Goal: Transaction & Acquisition: Purchase product/service

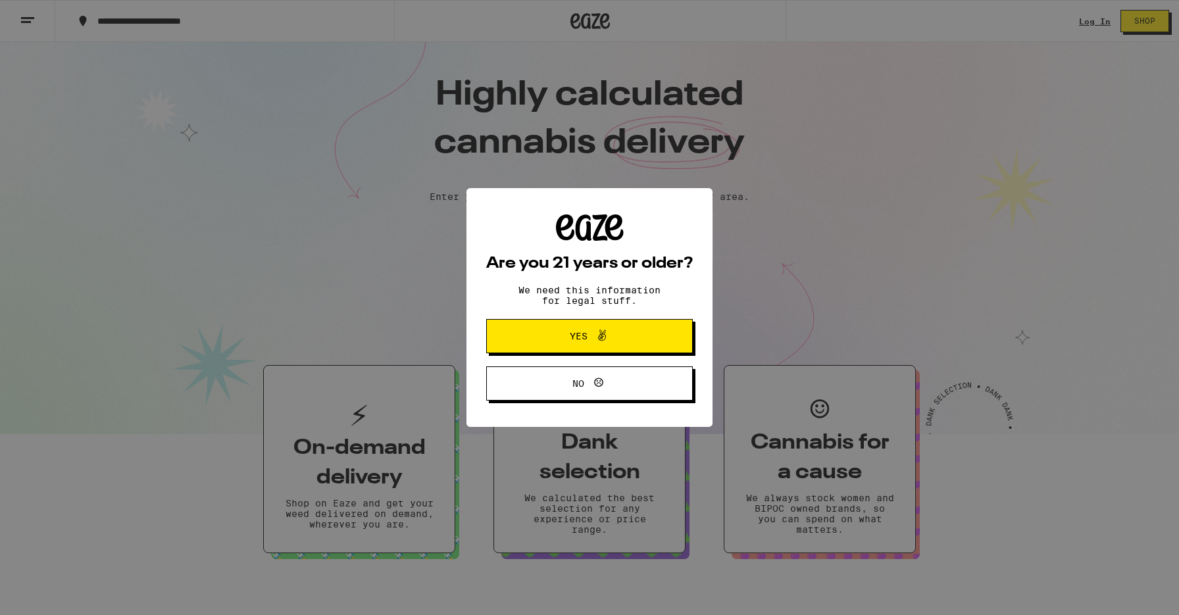
click at [590, 337] on span at bounding box center [599, 336] width 22 height 17
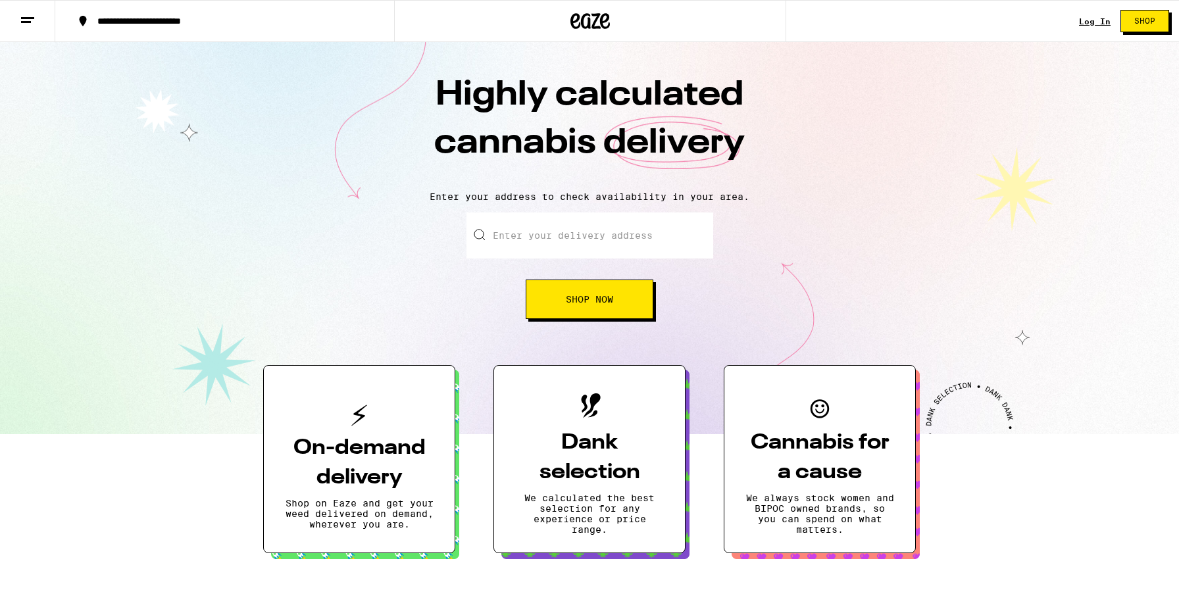
click at [561, 238] on input "Enter your delivery address" at bounding box center [590, 236] width 247 height 46
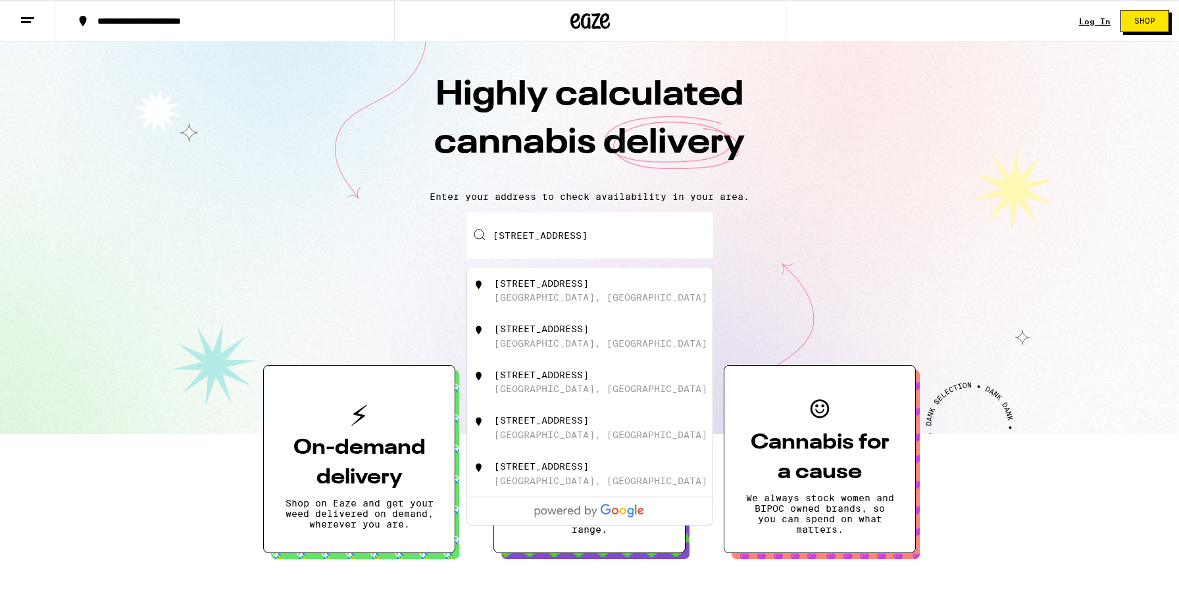
click at [563, 285] on div "[STREET_ADDRESS]" at bounding box center [541, 283] width 95 height 11
type input "[STREET_ADDRESS]"
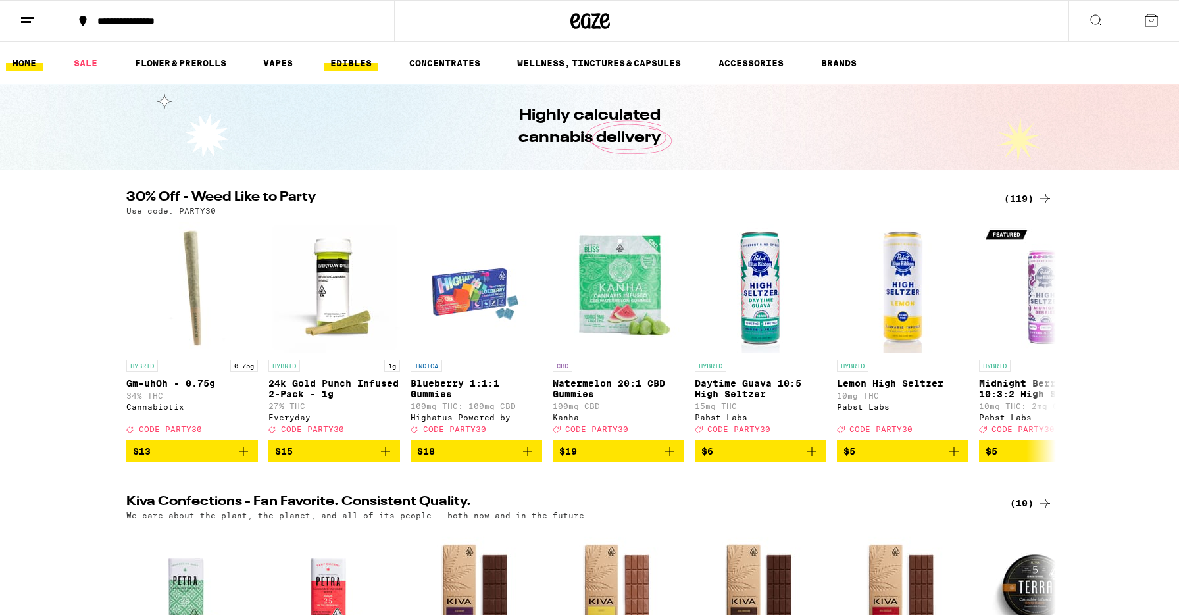
click at [346, 64] on link "EDIBLES" at bounding box center [351, 63] width 55 height 16
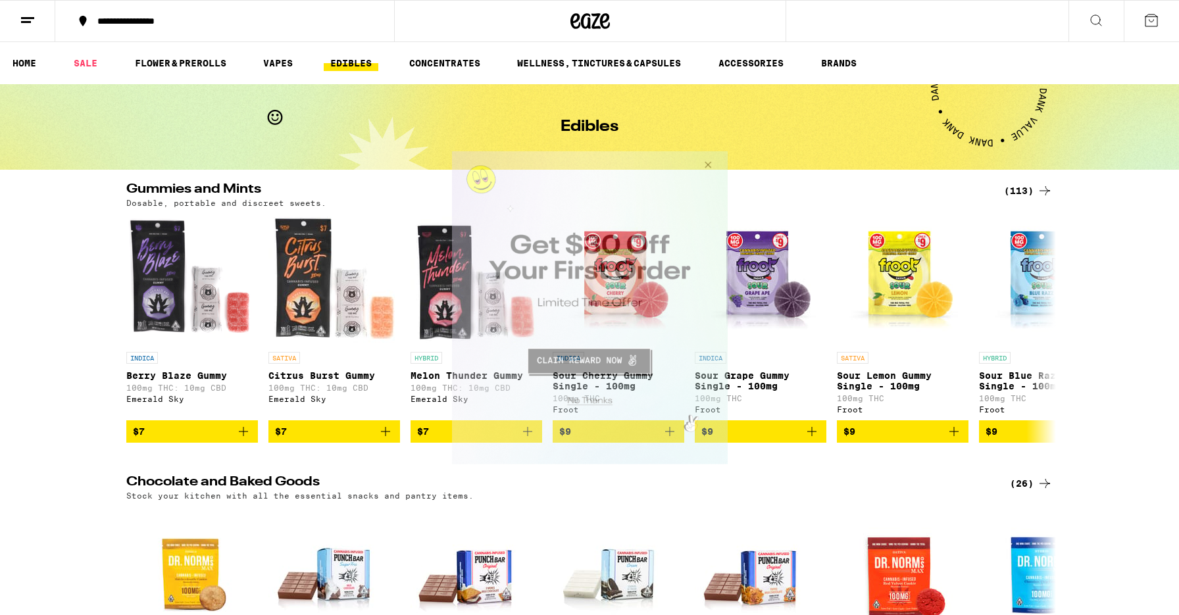
click at [705, 165] on button "Close Modal" at bounding box center [706, 167] width 36 height 32
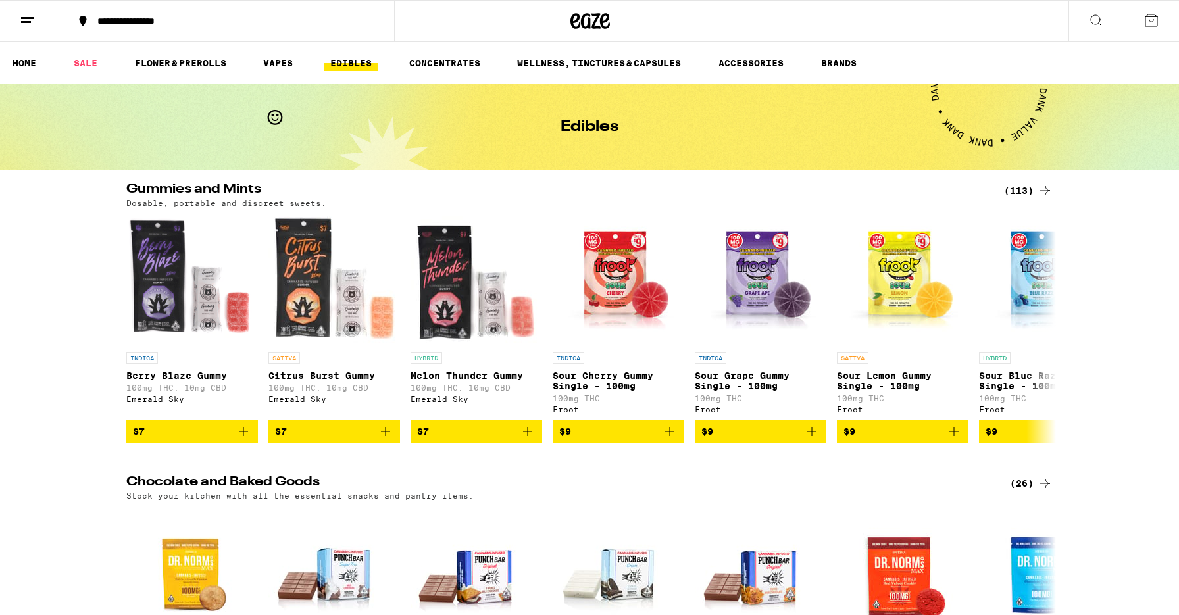
click at [1099, 15] on icon at bounding box center [1097, 21] width 16 height 16
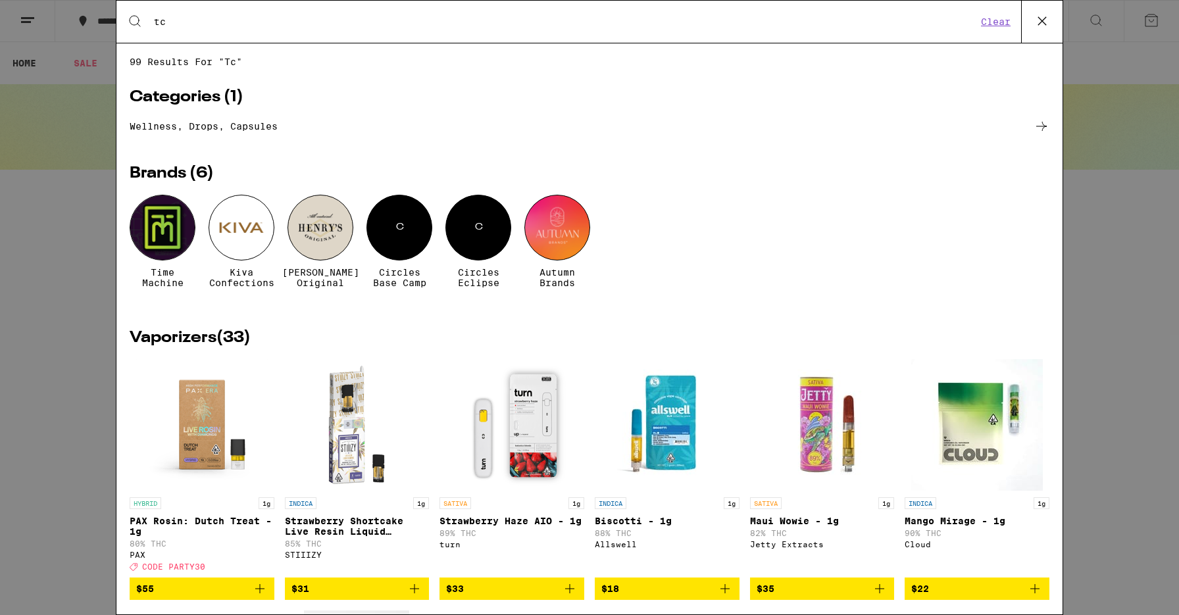
type input "t"
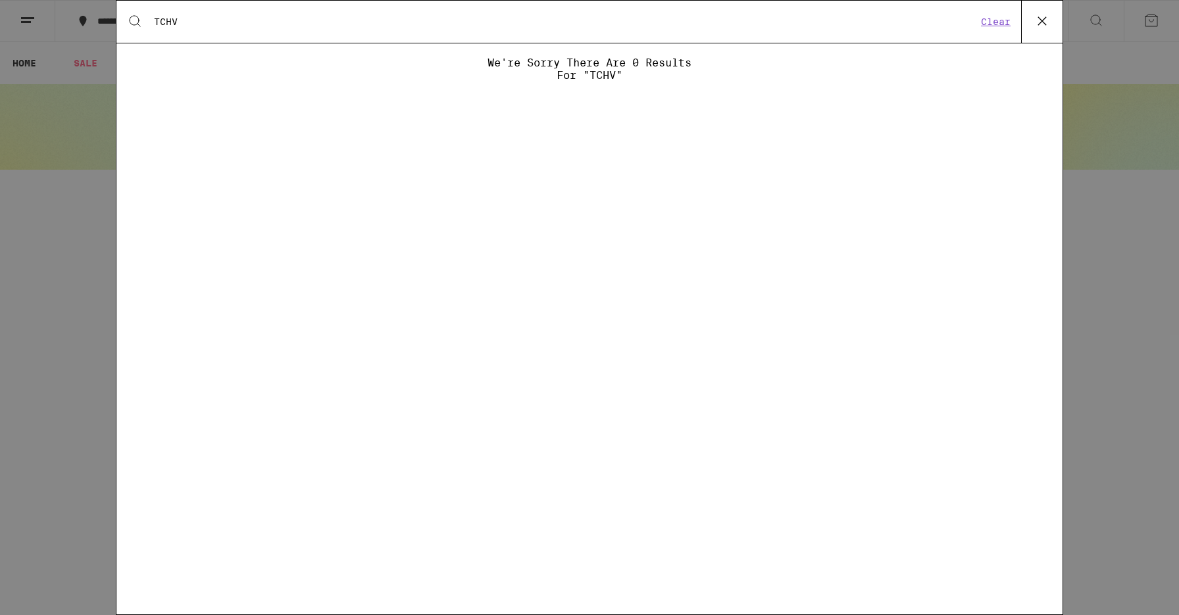
type input "TCHV"
click at [1043, 22] on icon at bounding box center [1043, 21] width 20 height 20
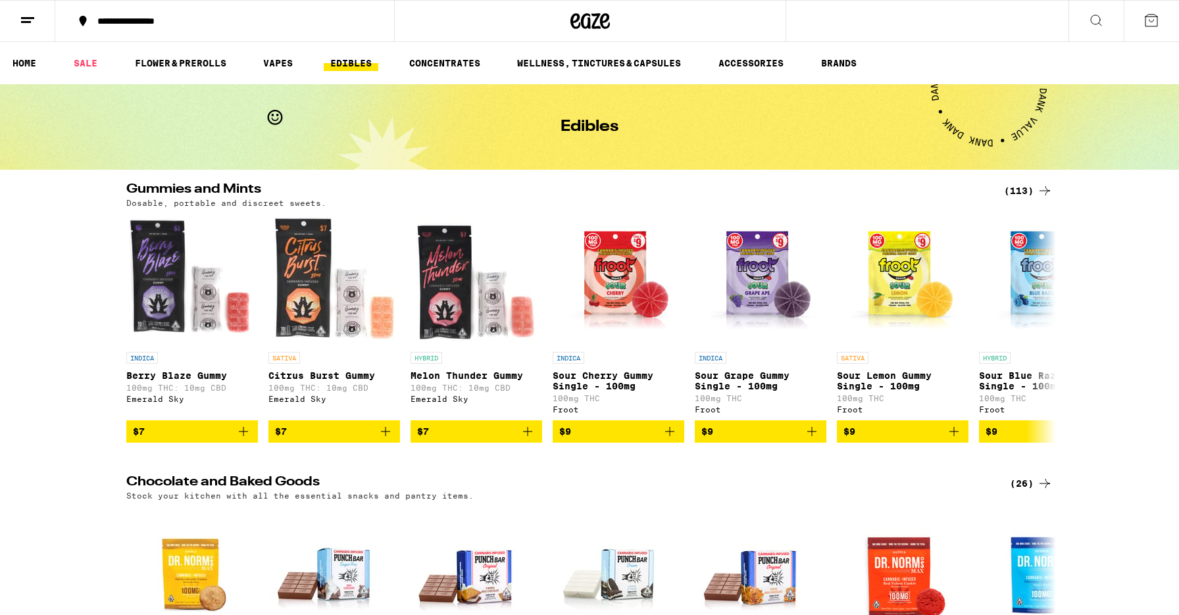
click at [1102, 16] on icon at bounding box center [1097, 21] width 16 height 16
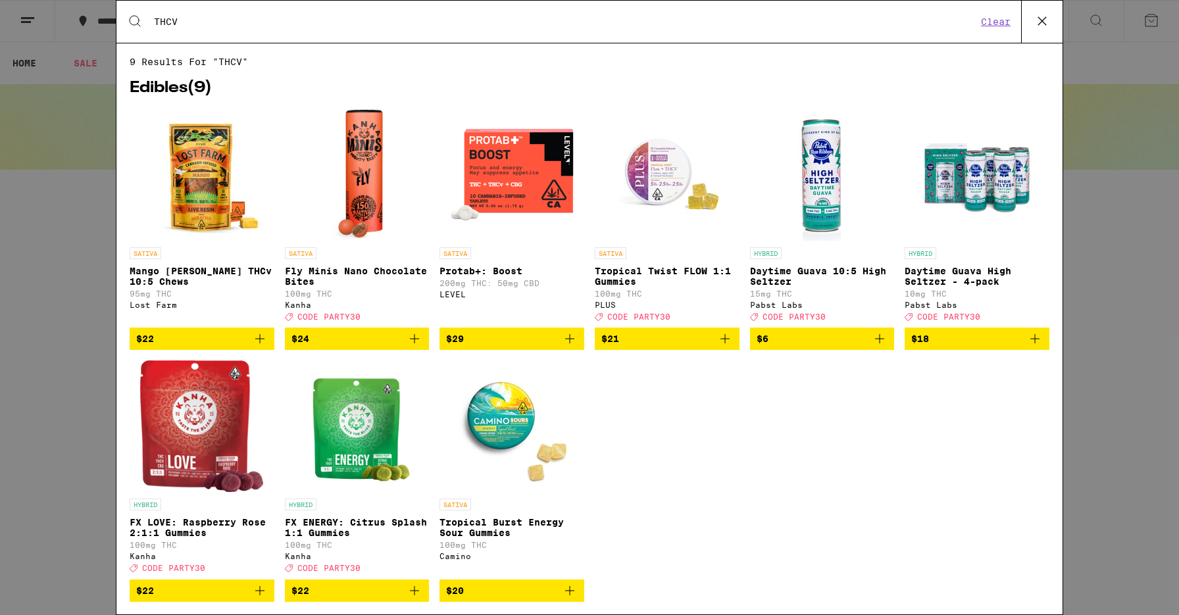
type input "THCV"
click at [360, 449] on img "Open page for FX ENERGY: Citrus Splash 1:1 Gummies from Kanha" at bounding box center [357, 427] width 110 height 132
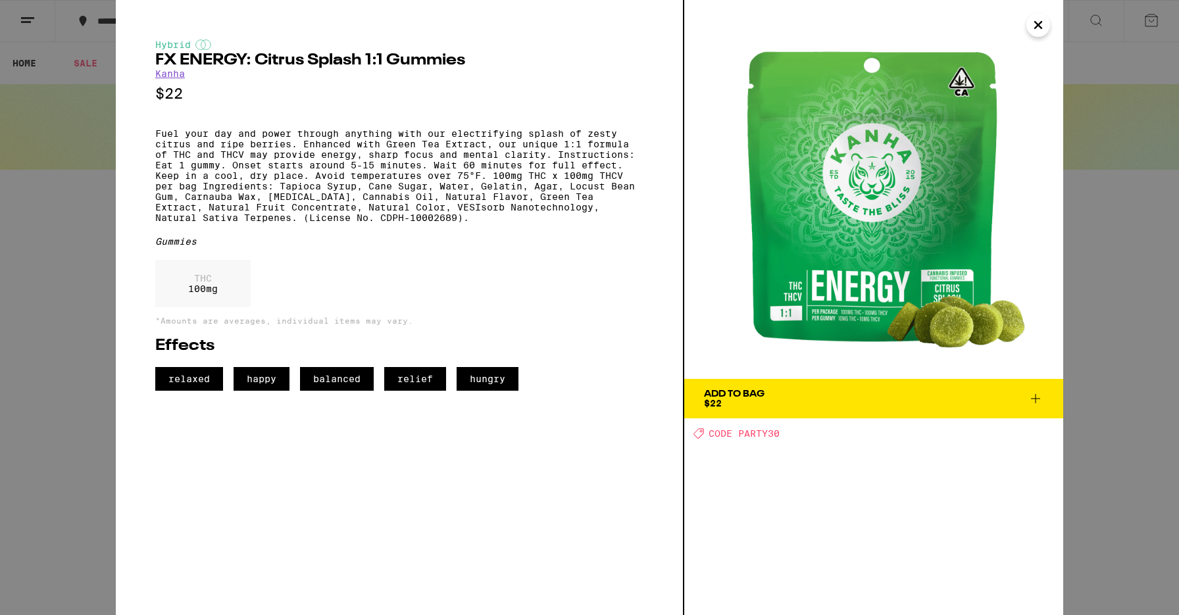
click at [754, 399] on div "Add To Bag $22" at bounding box center [734, 399] width 61 height 18
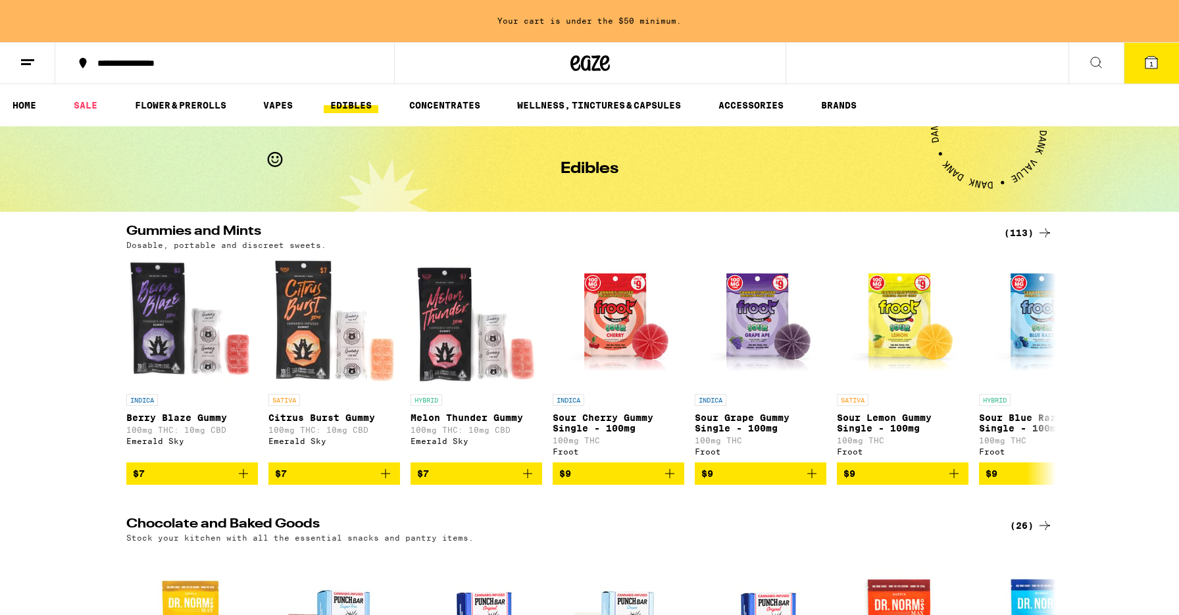
click at [1095, 61] on icon at bounding box center [1097, 63] width 16 height 16
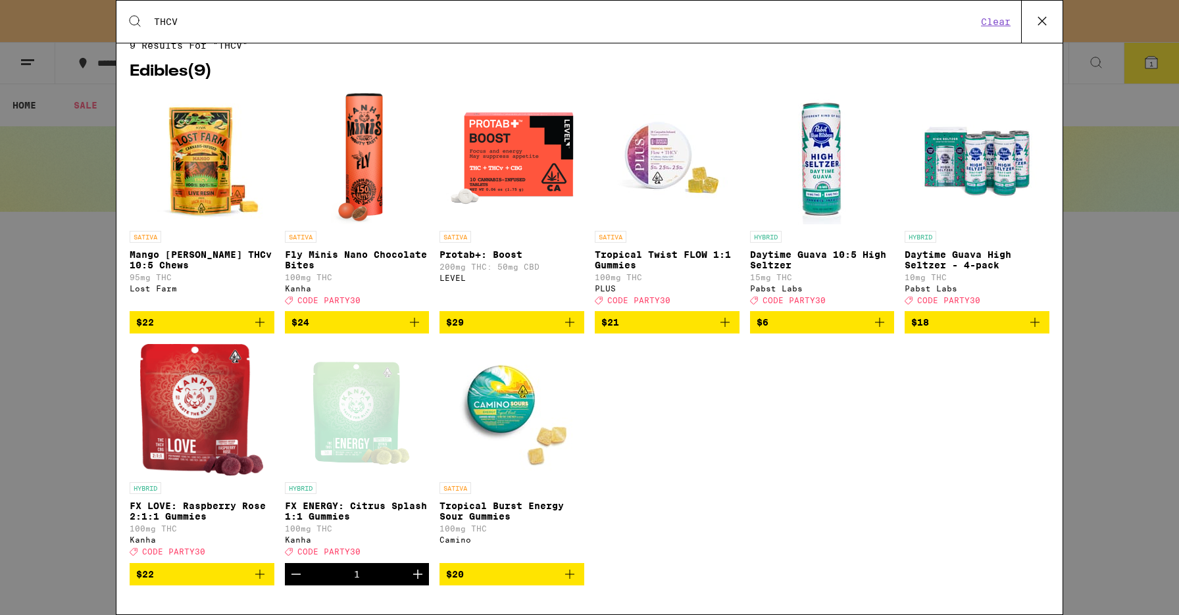
scroll to position [34, 0]
click at [557, 578] on span "$20" at bounding box center [512, 575] width 132 height 16
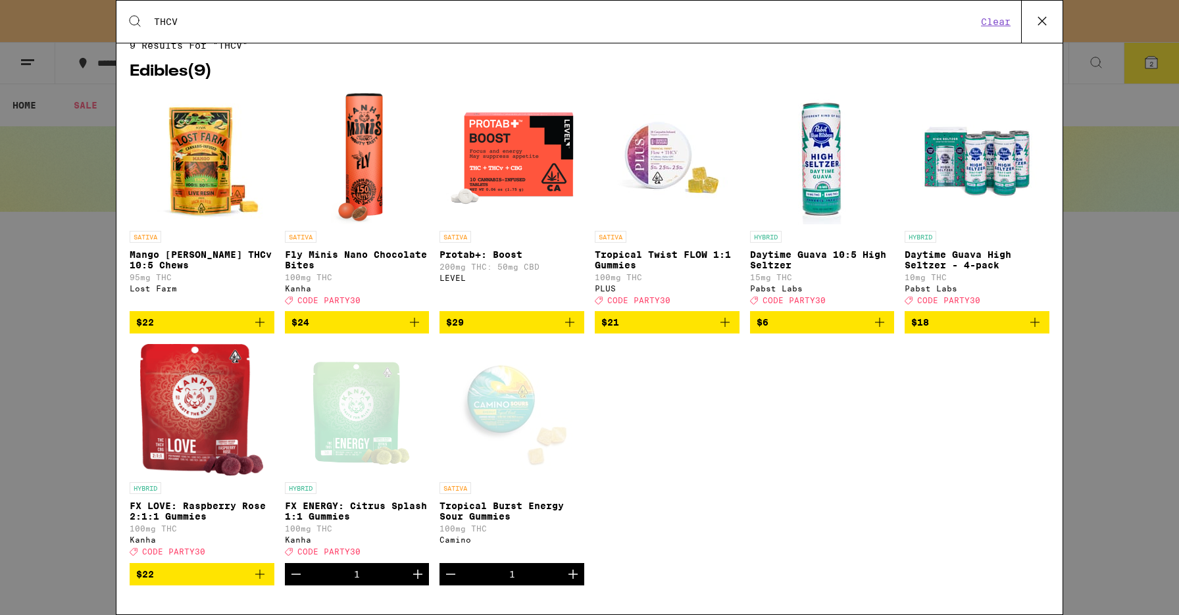
click at [1045, 21] on icon at bounding box center [1043, 21] width 20 height 20
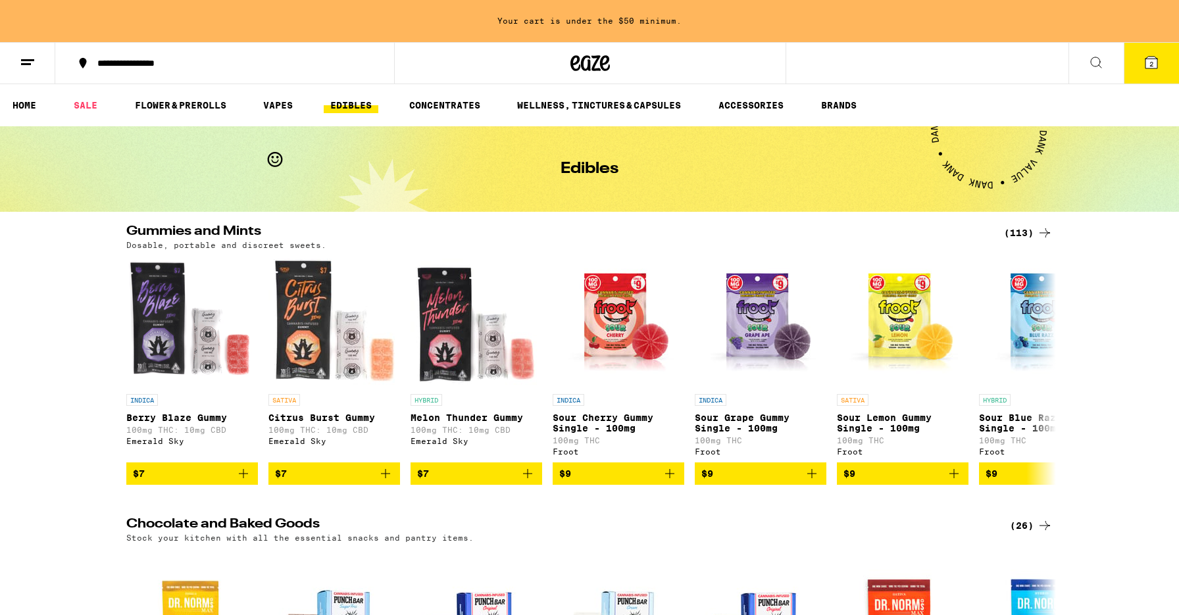
click at [1156, 67] on icon at bounding box center [1152, 63] width 12 height 12
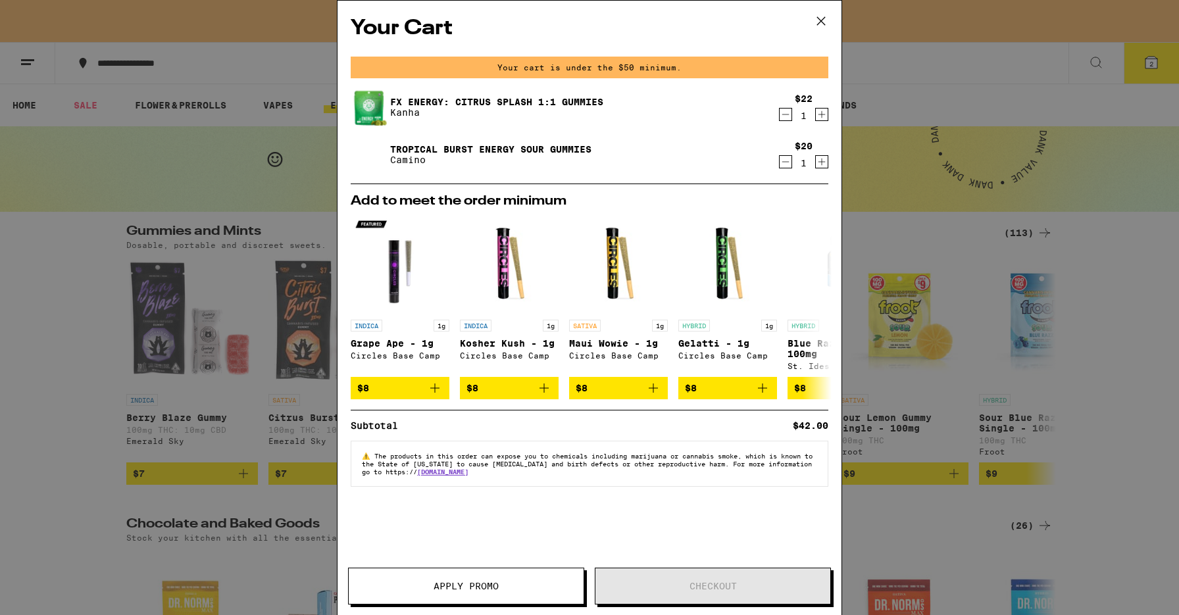
click at [482, 588] on span "Apply Promo" at bounding box center [466, 586] width 65 height 9
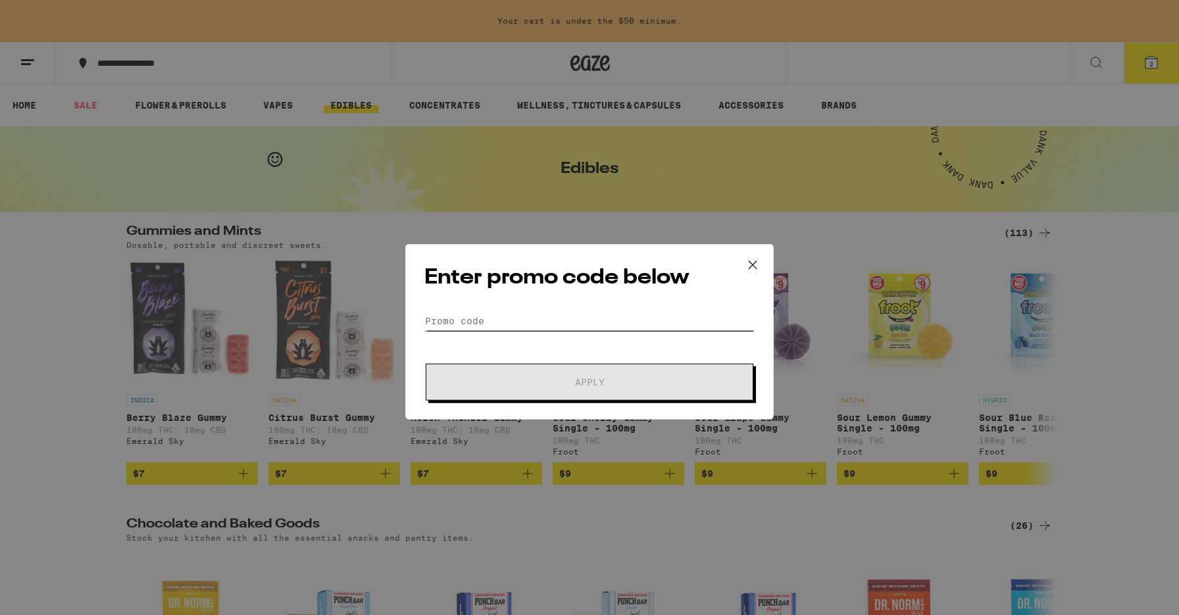
click at [536, 299] on input "Promo Code" at bounding box center [589, 297] width 330 height 20
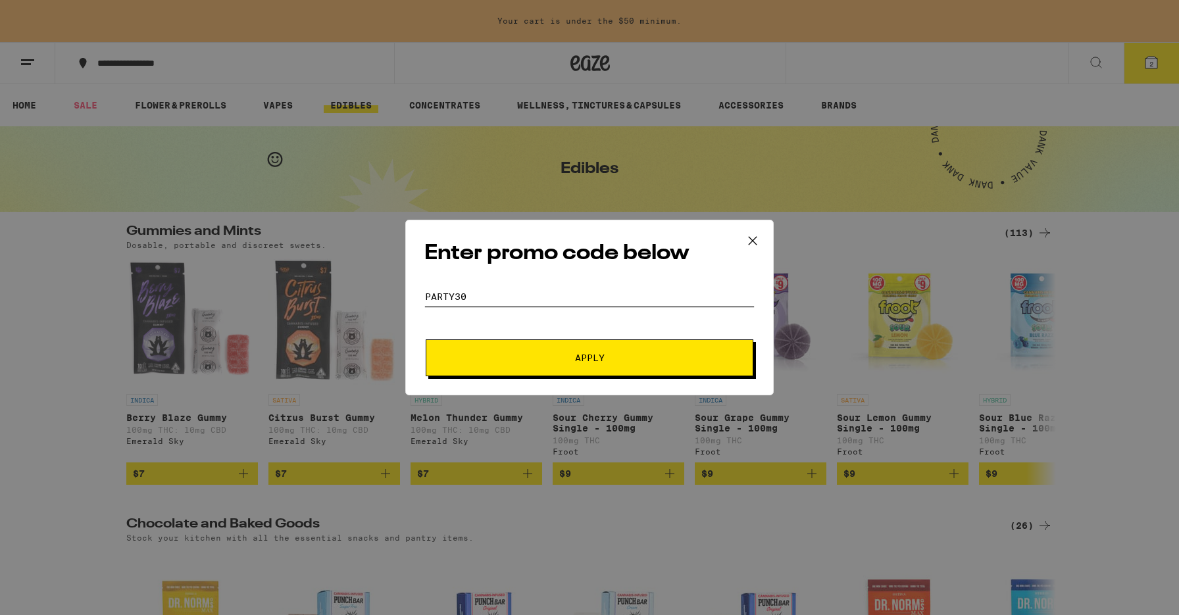
type input "party30"
click at [610, 357] on span "Apply" at bounding box center [589, 357] width 237 height 9
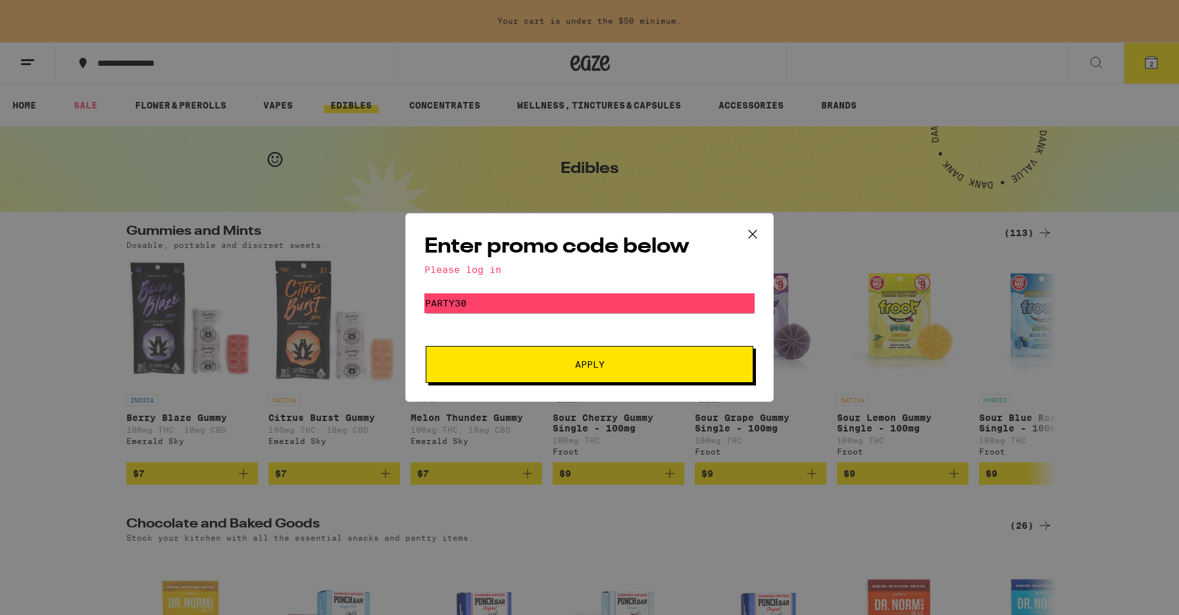
click at [490, 262] on div "Enter promo code below Please log in Promo Code party30 Apply" at bounding box center [589, 307] width 369 height 189
click at [464, 272] on div "Please log in" at bounding box center [589, 270] width 330 height 11
click at [580, 367] on span "Apply" at bounding box center [590, 364] width 30 height 9
click at [756, 233] on icon at bounding box center [753, 234] width 20 height 20
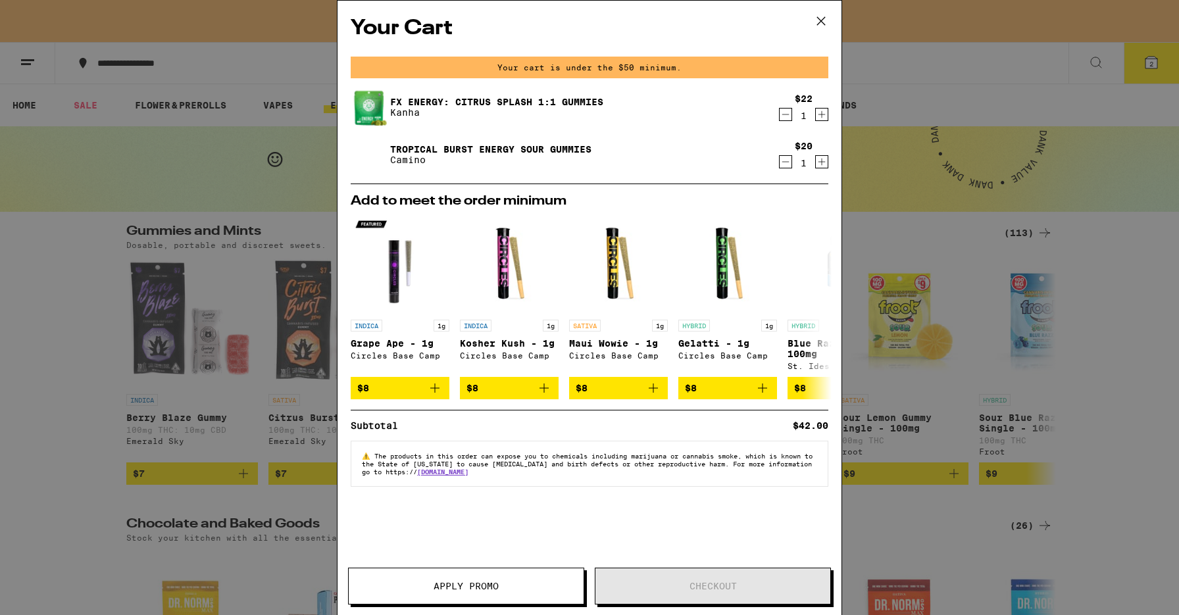
click at [457, 584] on span "Apply Promo" at bounding box center [466, 586] width 65 height 9
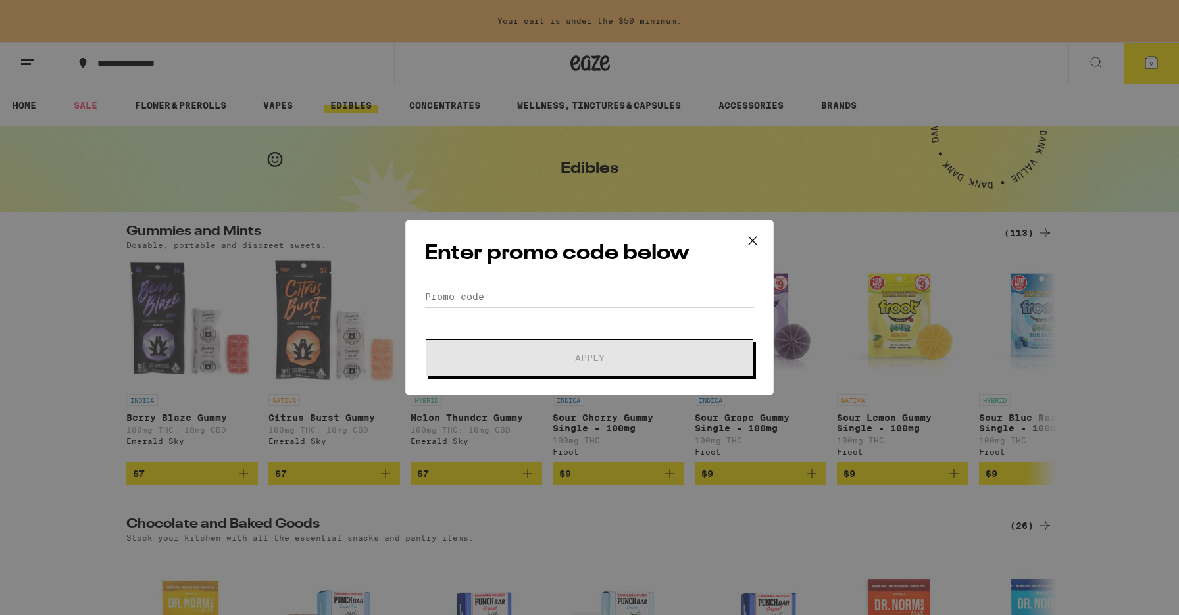
click at [541, 299] on input "Promo Code" at bounding box center [589, 297] width 330 height 20
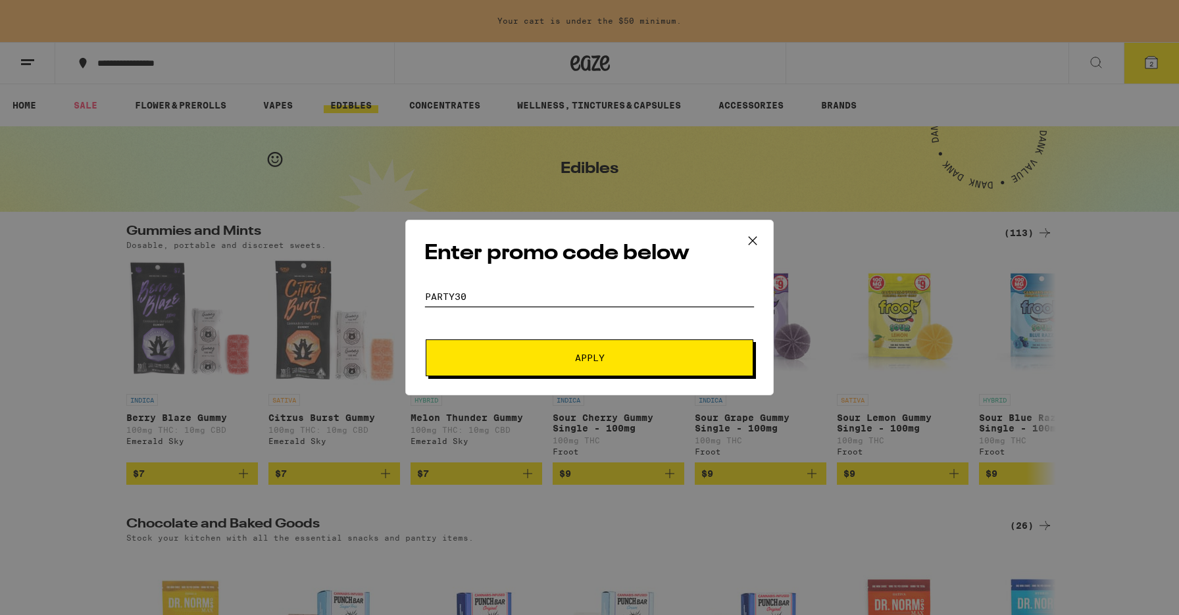
type input "party30"
click at [563, 360] on span "Apply" at bounding box center [589, 357] width 237 height 9
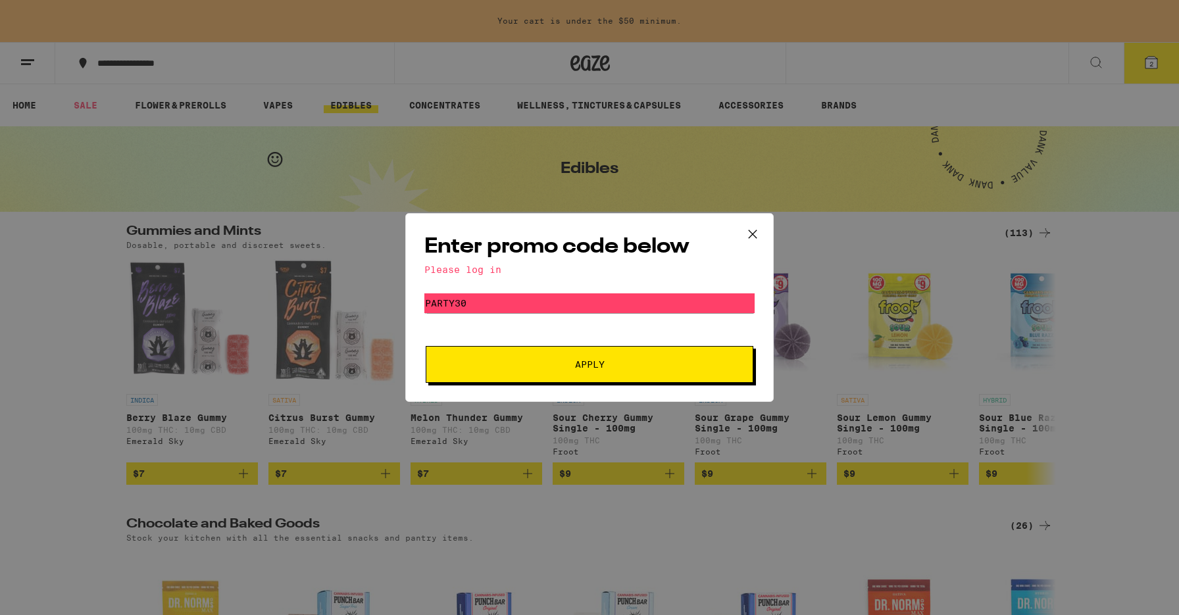
click at [488, 273] on div "Please log in" at bounding box center [589, 270] width 330 height 11
click at [756, 236] on icon at bounding box center [753, 234] width 20 height 20
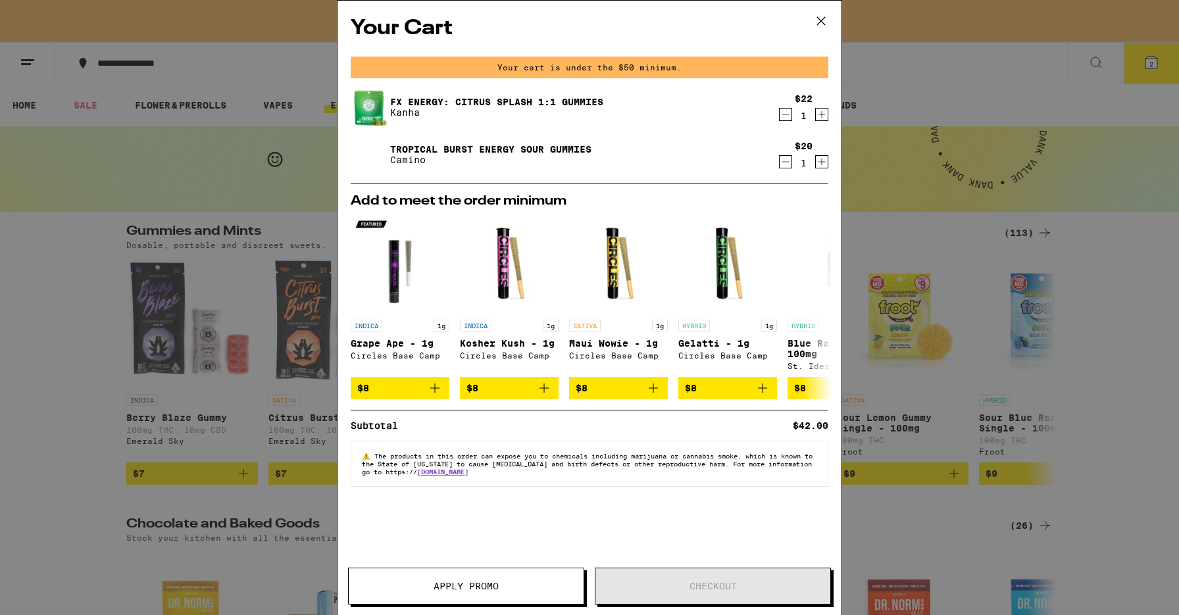
click at [823, 24] on icon at bounding box center [821, 21] width 20 height 20
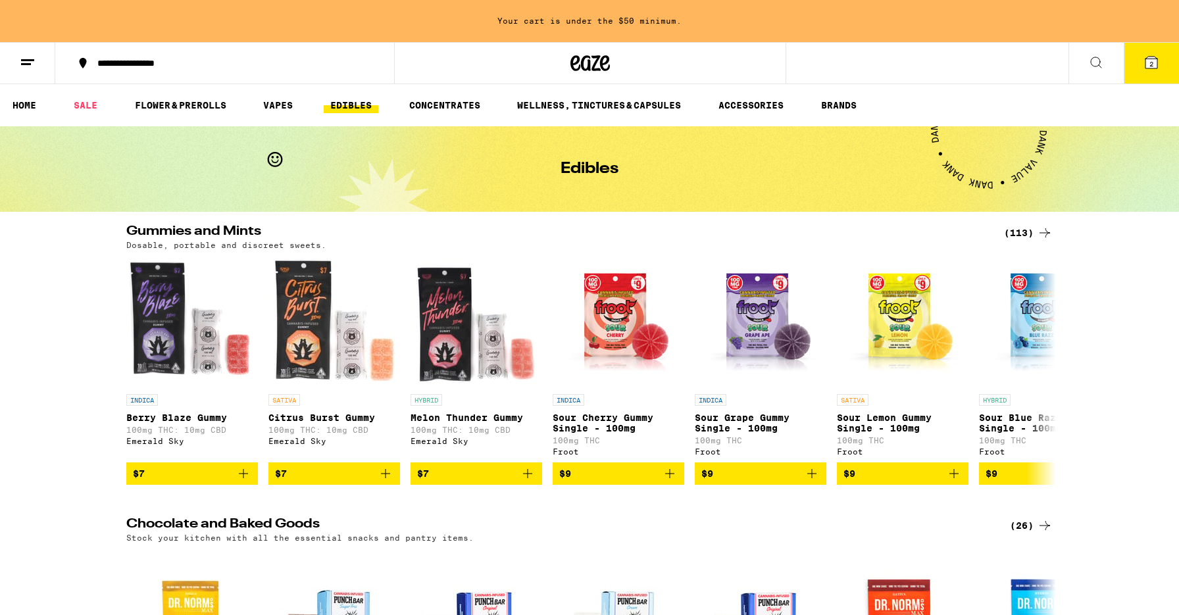
click at [1156, 66] on icon at bounding box center [1152, 63] width 12 height 12
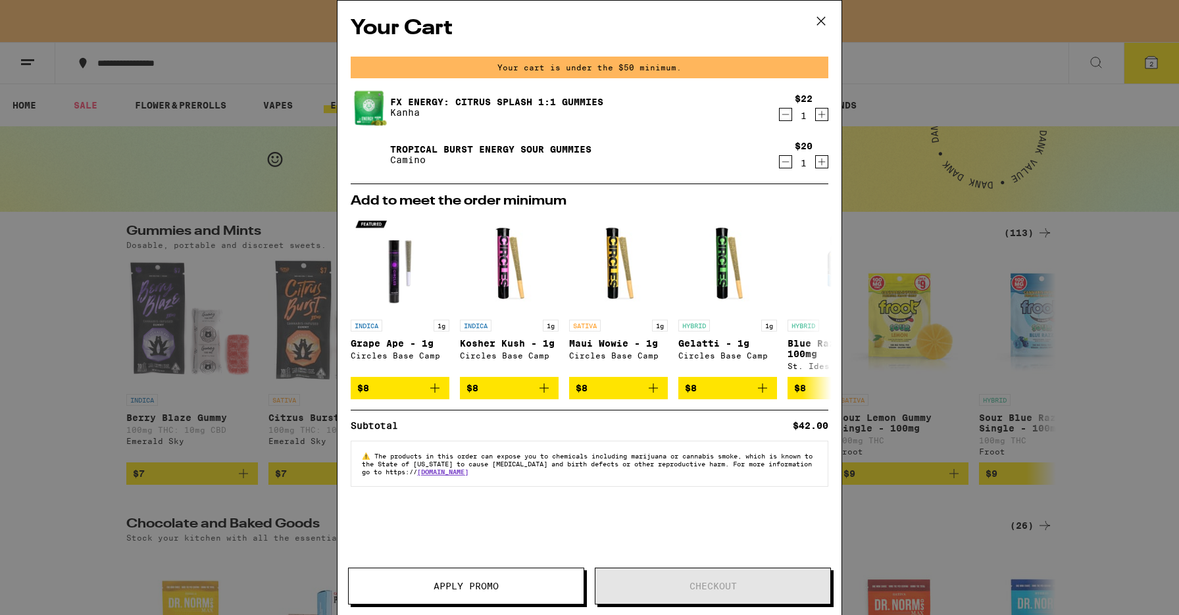
click at [471, 99] on link "FX ENERGY: Citrus Splash 1:1 Gummies" at bounding box center [496, 102] width 213 height 11
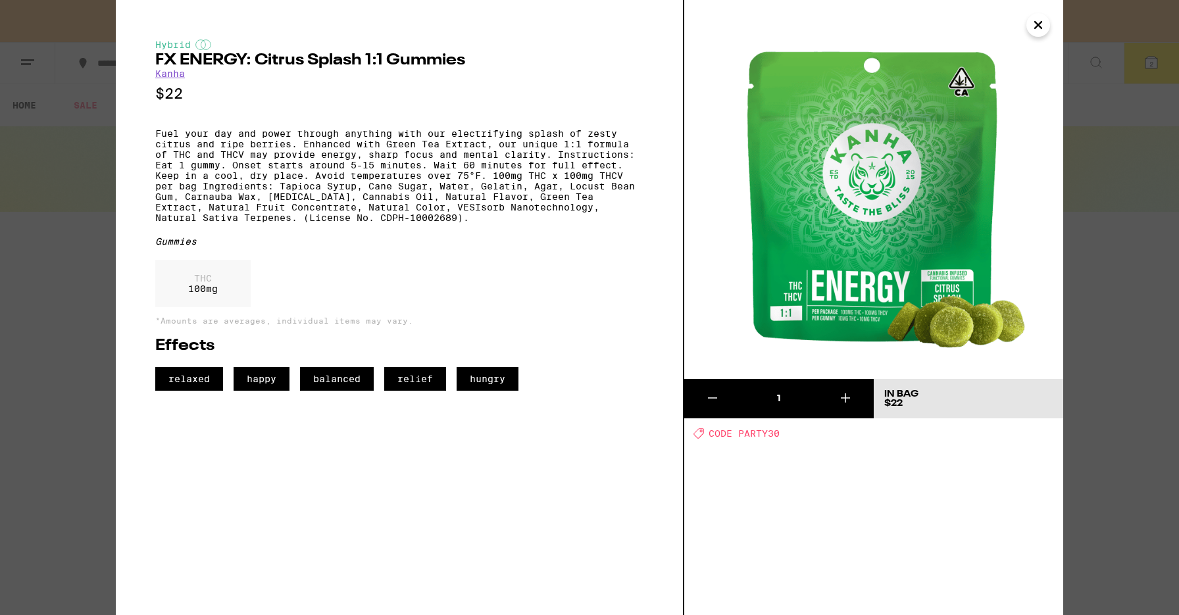
click at [1040, 31] on icon "Close" at bounding box center [1039, 25] width 16 height 20
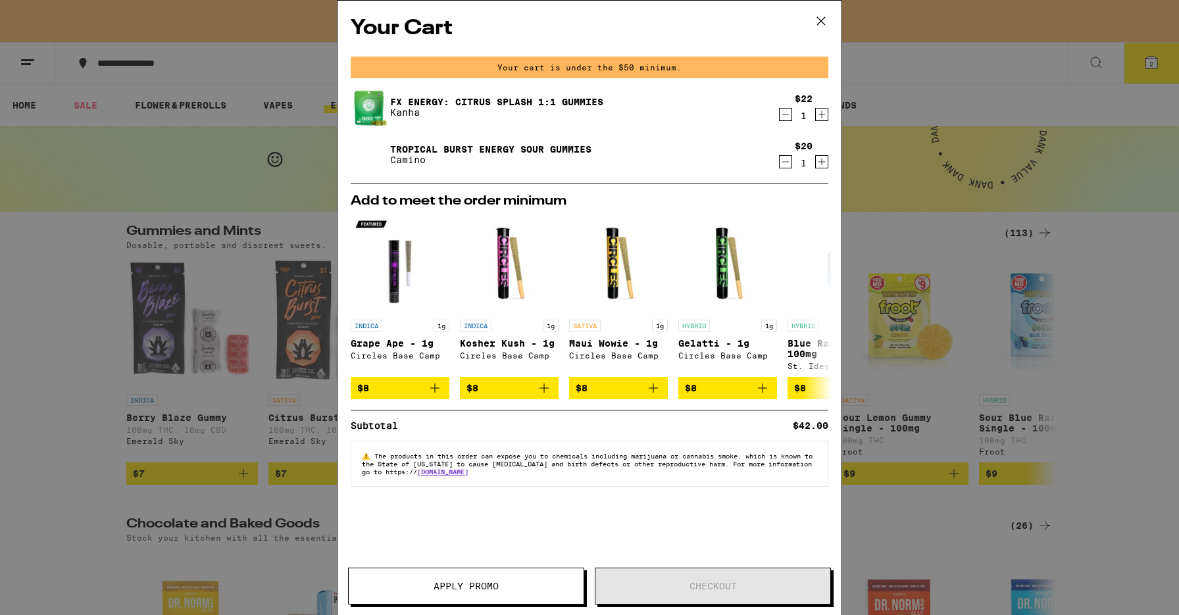
click at [821, 116] on icon "Increment" at bounding box center [822, 115] width 12 height 16
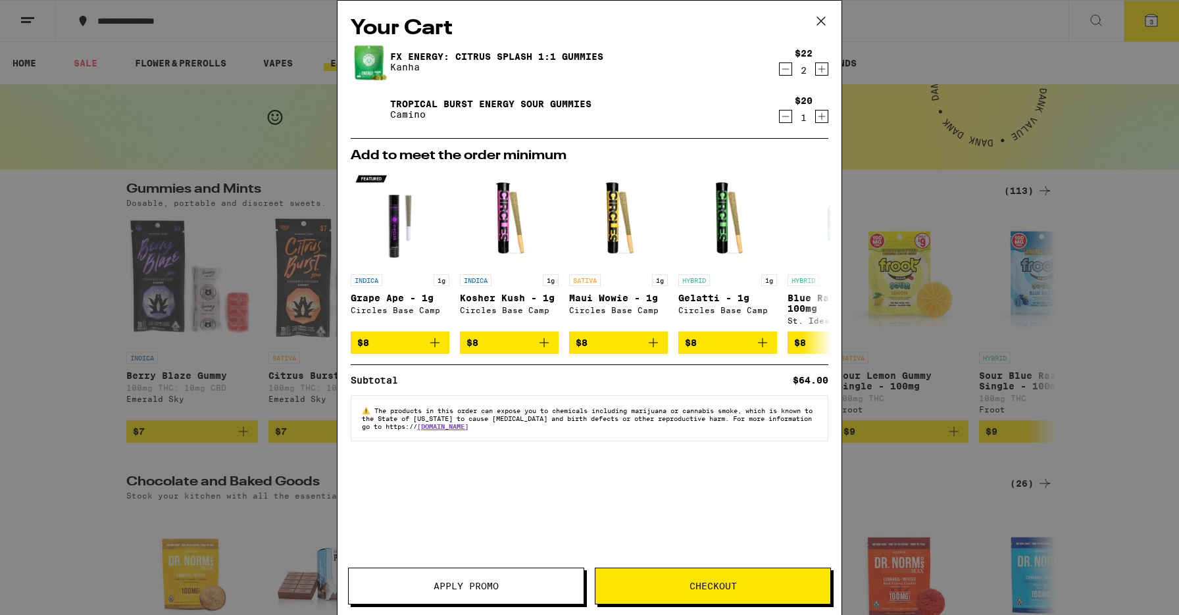
click at [643, 587] on span "Checkout" at bounding box center [713, 586] width 235 height 9
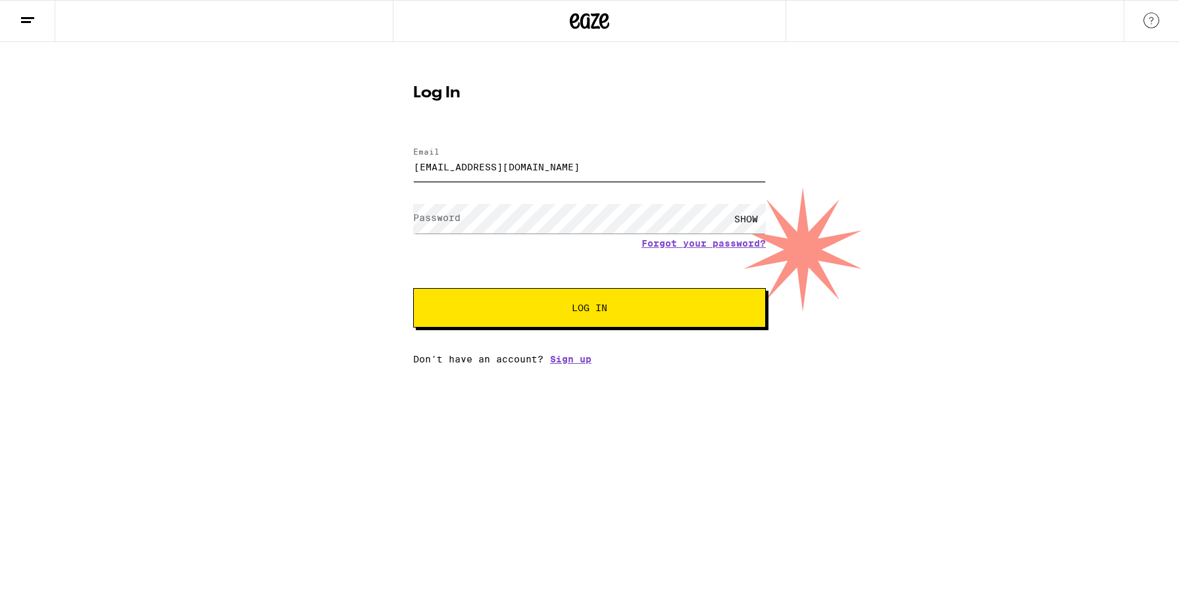
type input "[EMAIL_ADDRESS][DOMAIN_NAME]"
click at [431, 222] on label "Password" at bounding box center [436, 218] width 47 height 11
click at [601, 318] on button "Log In" at bounding box center [589, 307] width 353 height 39
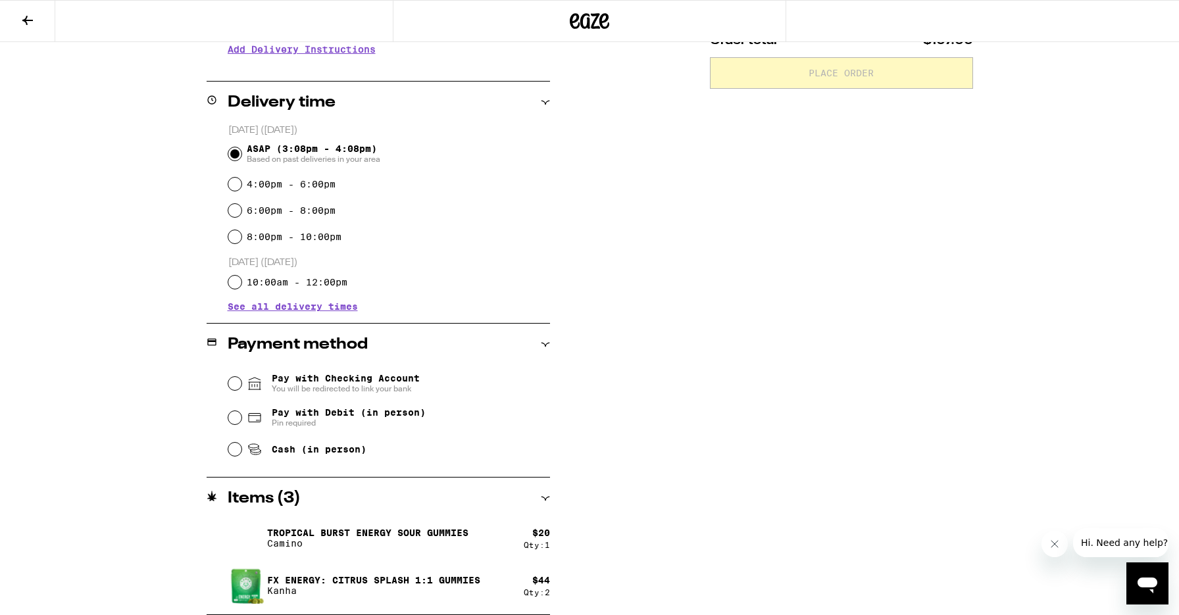
scroll to position [285, 0]
click at [239, 387] on input "Pay with Checking Account You will be redirected to link your bank" at bounding box center [234, 383] width 13 height 13
click at [236, 422] on input "Pay with Debit (in person) Pin required" at bounding box center [234, 417] width 13 height 13
radio input "true"
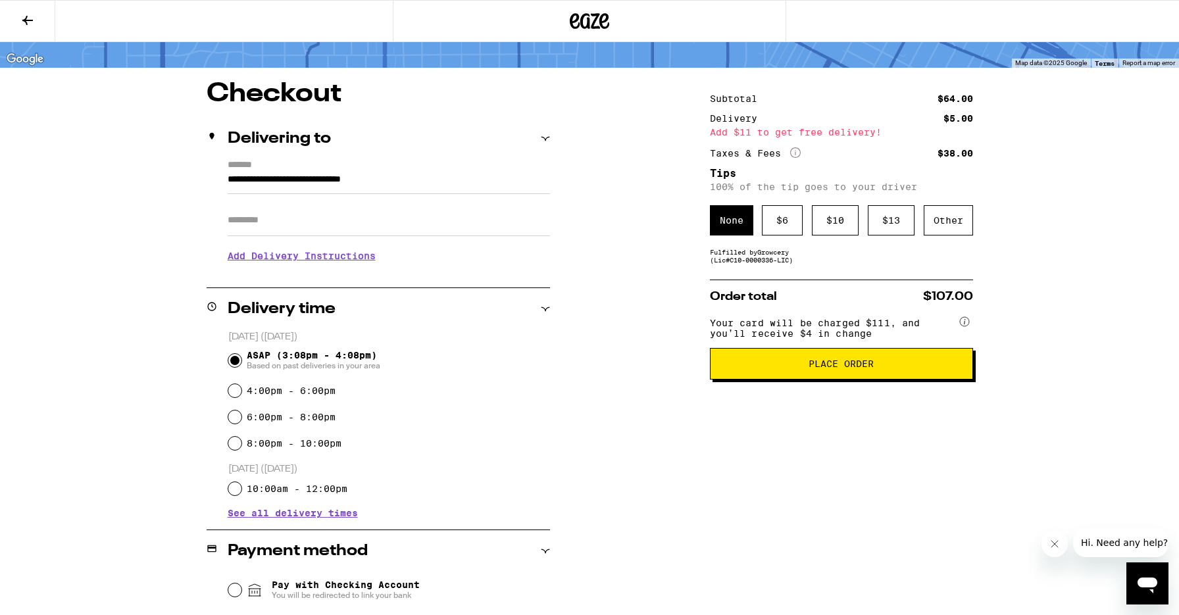
scroll to position [77, 0]
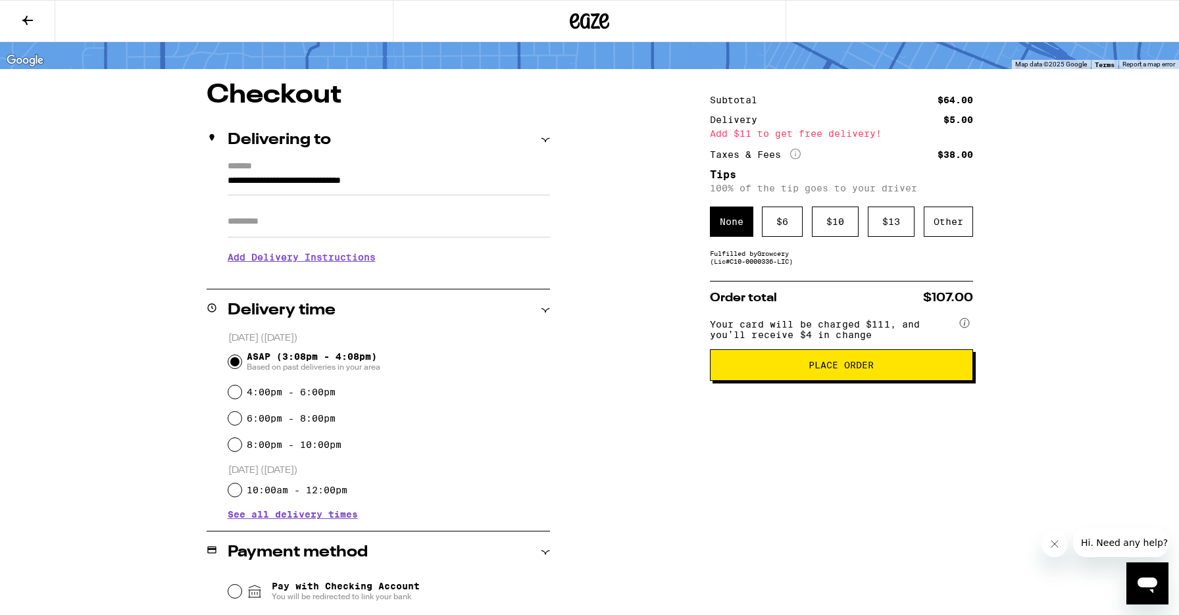
click at [818, 370] on span "Place Order" at bounding box center [841, 365] width 65 height 9
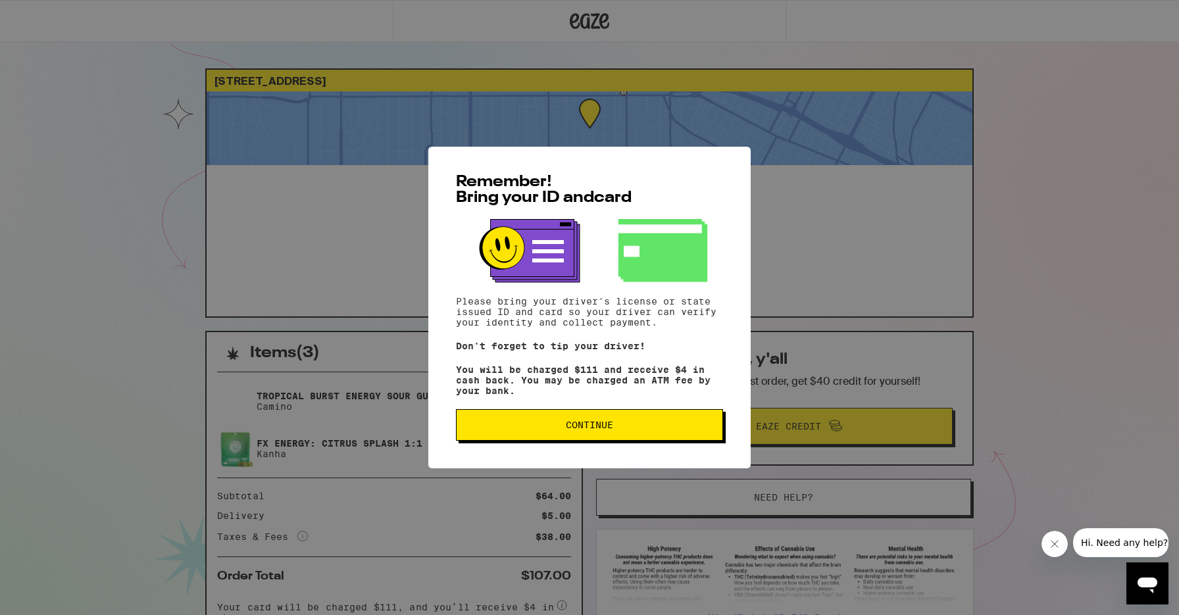
click at [577, 430] on span "Continue" at bounding box center [589, 425] width 47 height 9
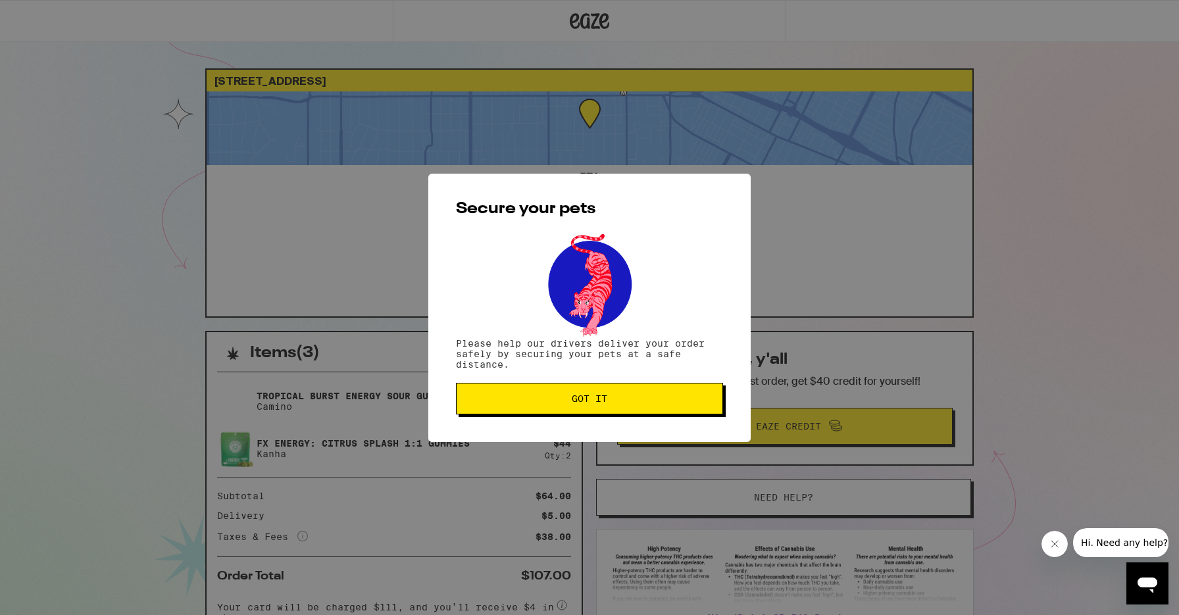
click at [578, 403] on span "Got it" at bounding box center [590, 398] width 36 height 9
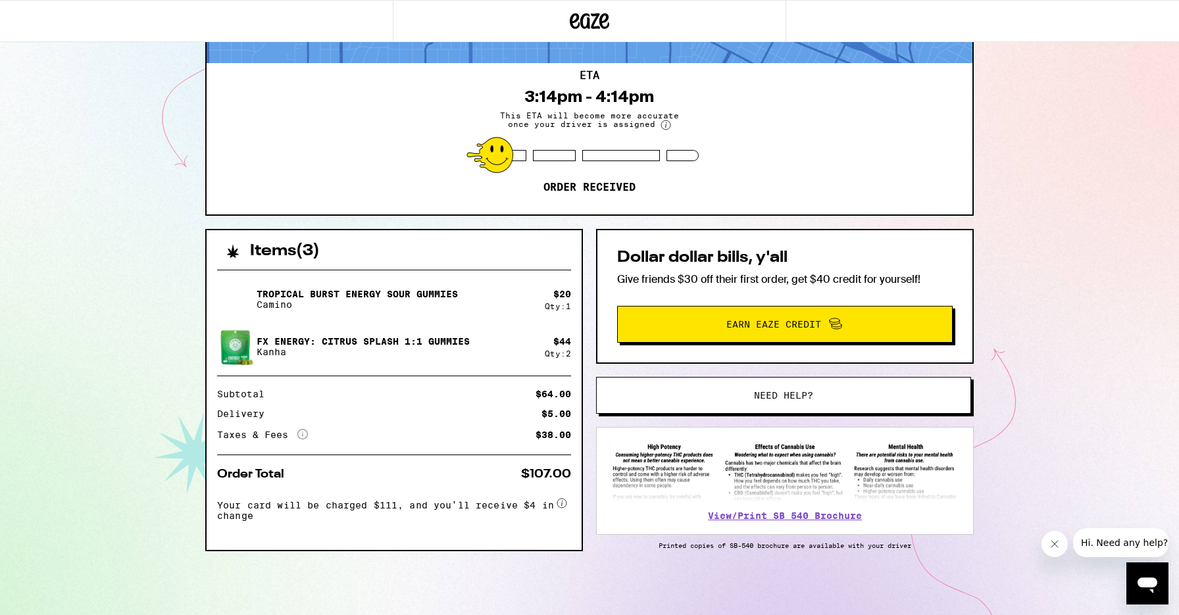
scroll to position [105, 0]
